Goal: Information Seeking & Learning: Learn about a topic

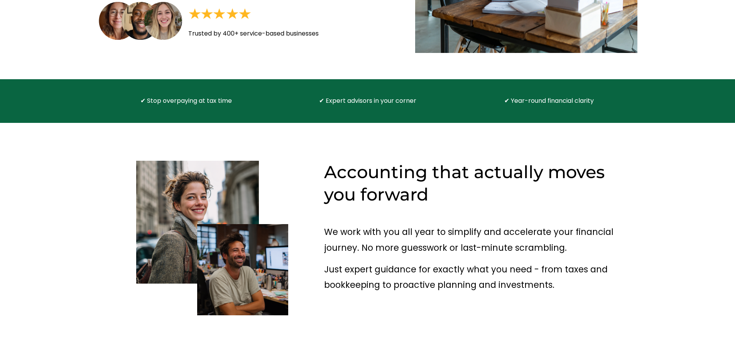
scroll to position [193, 0]
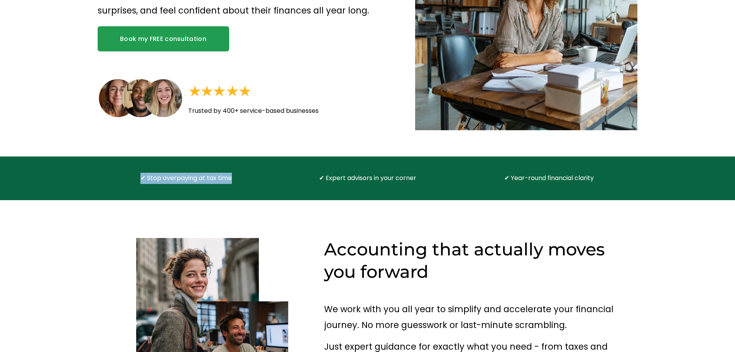
drag, startPoint x: 130, startPoint y: 175, endPoint x: 254, endPoint y: 176, distance: 123.9
click at [254, 176] on div "✔ Stop overpaying at tax time ✔ Expert advisors in your corner ✔ Year-round fin…" at bounding box center [367, 177] width 735 height 43
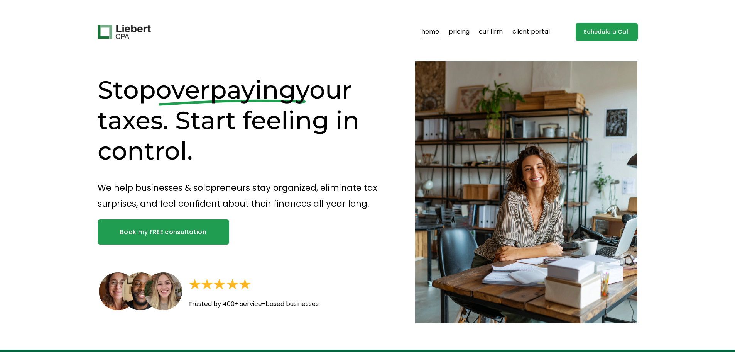
scroll to position [270, 0]
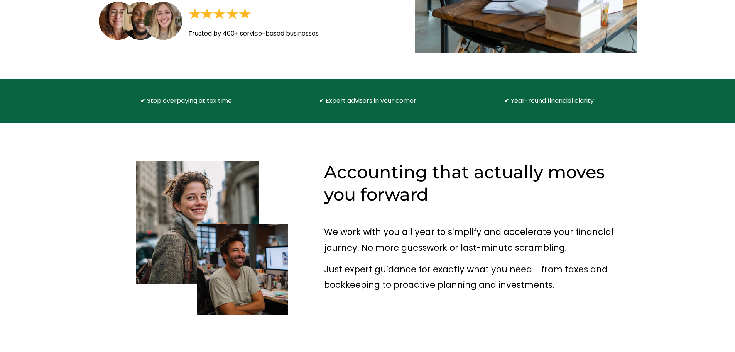
click at [262, 171] on div at bounding box center [197, 222] width 154 height 123
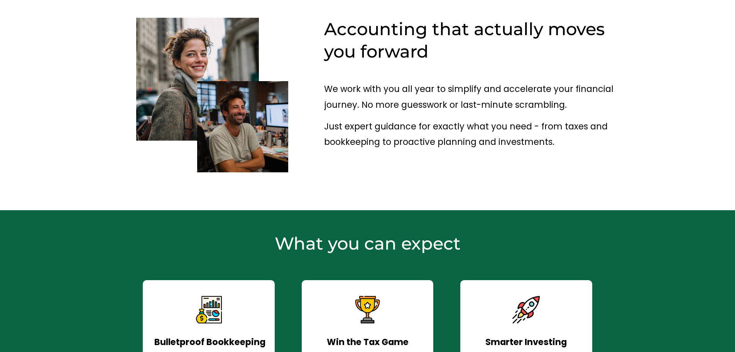
scroll to position [286, 0]
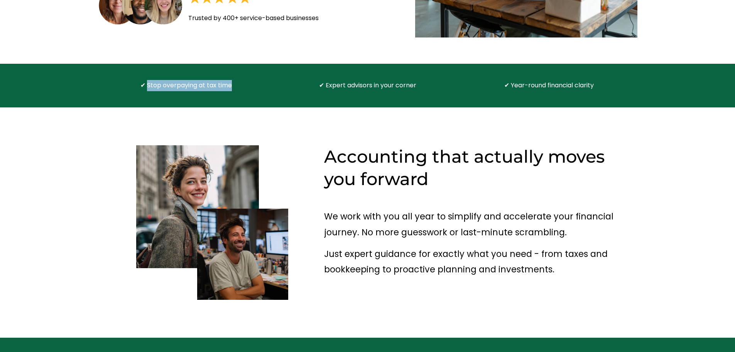
drag, startPoint x: 255, startPoint y: 86, endPoint x: 147, endPoint y: 81, distance: 108.9
click at [147, 81] on div "✔ Stop overpaying at tax time ✔ Expert advisors in your corner ✔ Year-round fin…" at bounding box center [367, 85] width 735 height 43
copy p "Stop overpaying at tax time"
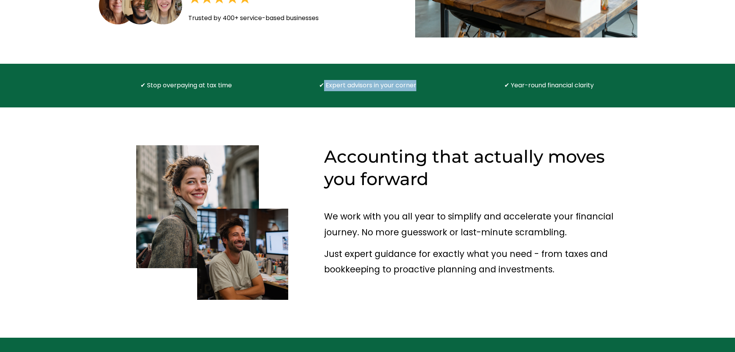
drag, startPoint x: 422, startPoint y: 83, endPoint x: 323, endPoint y: 85, distance: 98.8
click at [323, 85] on p "✔ Expert advisors in your corner" at bounding box center [368, 85] width 132 height 11
copy p "Expert advisors in your corner"
click at [546, 85] on p "✔ Year-round financial clarity" at bounding box center [549, 85] width 132 height 11
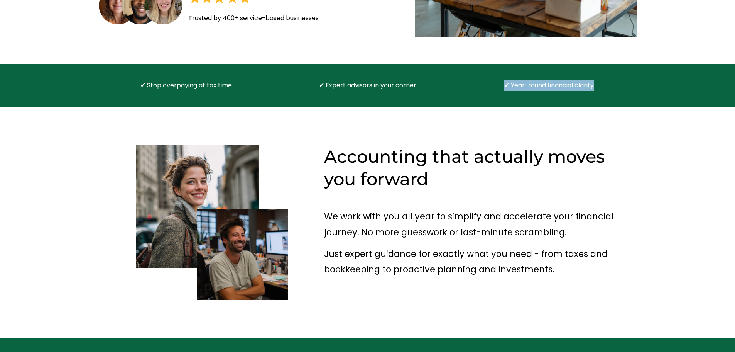
click at [546, 85] on p "✔ Year-round financial clarity" at bounding box center [549, 85] width 132 height 11
copy article "✔ Year-round financial clarity"
click at [521, 95] on div "✔ Year-round financial clarity" at bounding box center [549, 85] width 132 height 43
drag, startPoint x: 511, startPoint y: 86, endPoint x: 628, endPoint y: 82, distance: 117.4
click at [628, 82] on div "✔ Stop overpaying at tax time ✔ Expert advisors in your corner ✔ Year-round fin…" at bounding box center [367, 85] width 735 height 43
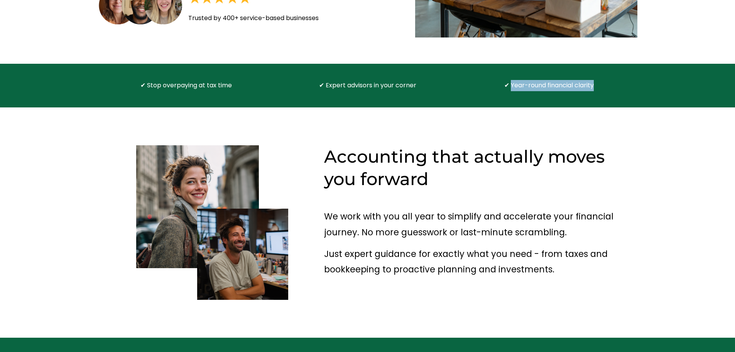
copy p "Year-round financial clarity"
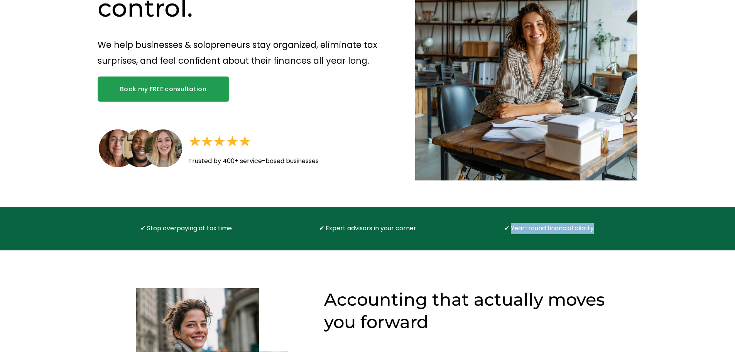
scroll to position [193, 0]
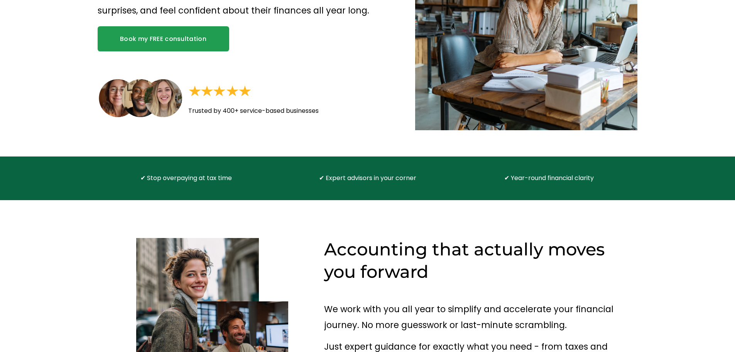
click at [189, 178] on p "✔ Stop overpaying at tax time" at bounding box center [186, 178] width 132 height 11
click at [184, 179] on p "✔ Stop overpaying at tax time" at bounding box center [186, 178] width 132 height 11
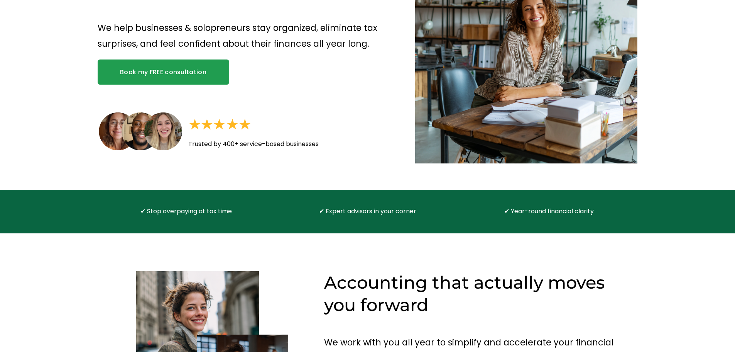
scroll to position [0, 0]
